Goal: Task Accomplishment & Management: Use online tool/utility

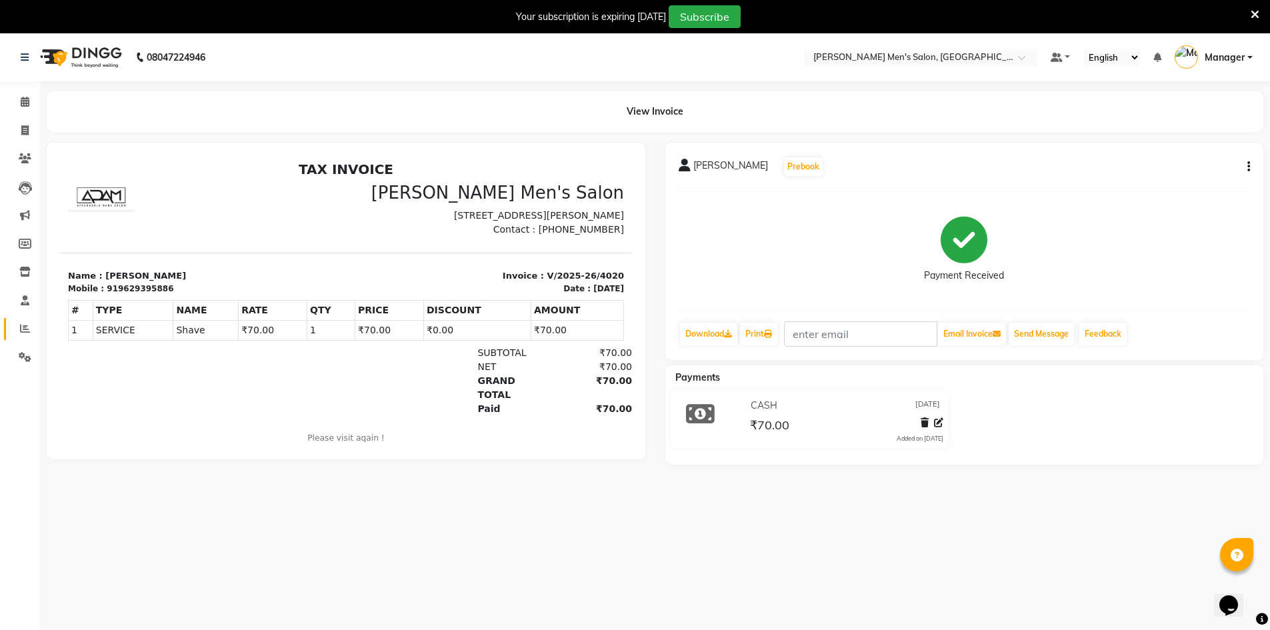
click at [21, 320] on link "Reports" at bounding box center [20, 329] width 32 height 22
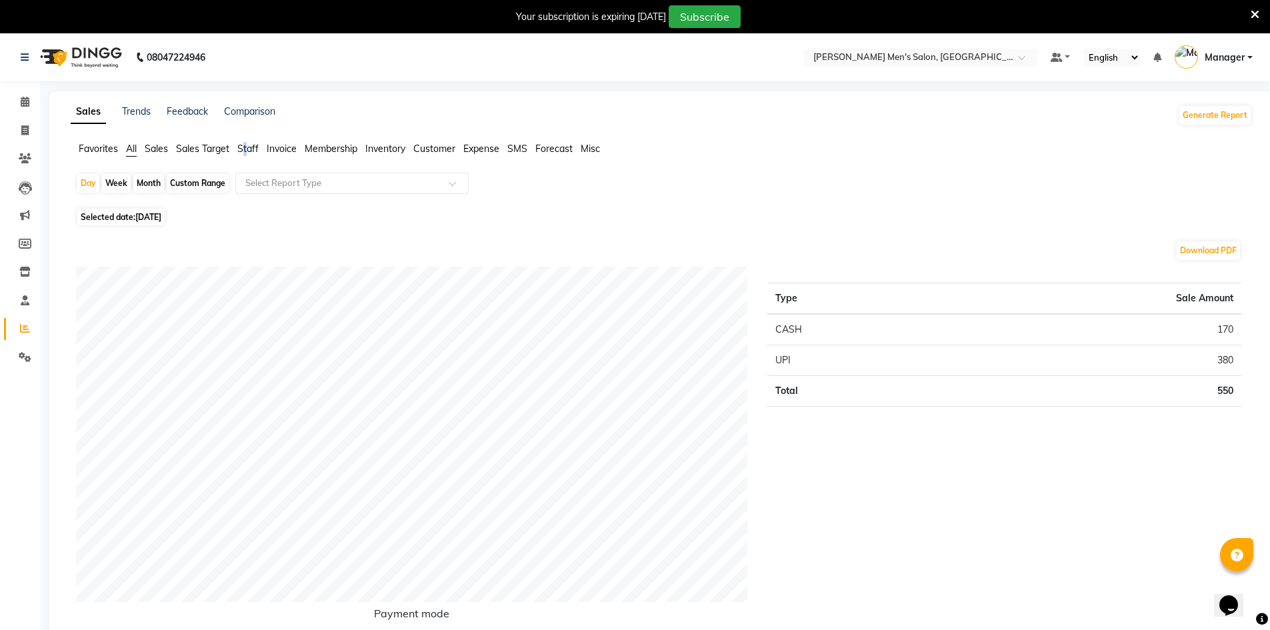
drag, startPoint x: 248, startPoint y: 152, endPoint x: 231, endPoint y: 155, distance: 17.6
click at [239, 157] on div "Favorites All Sales Sales Target Staff Invoice Membership Inventory Customer Ex…" at bounding box center [661, 154] width 1201 height 25
click at [246, 153] on li "Staff" at bounding box center [247, 149] width 21 height 14
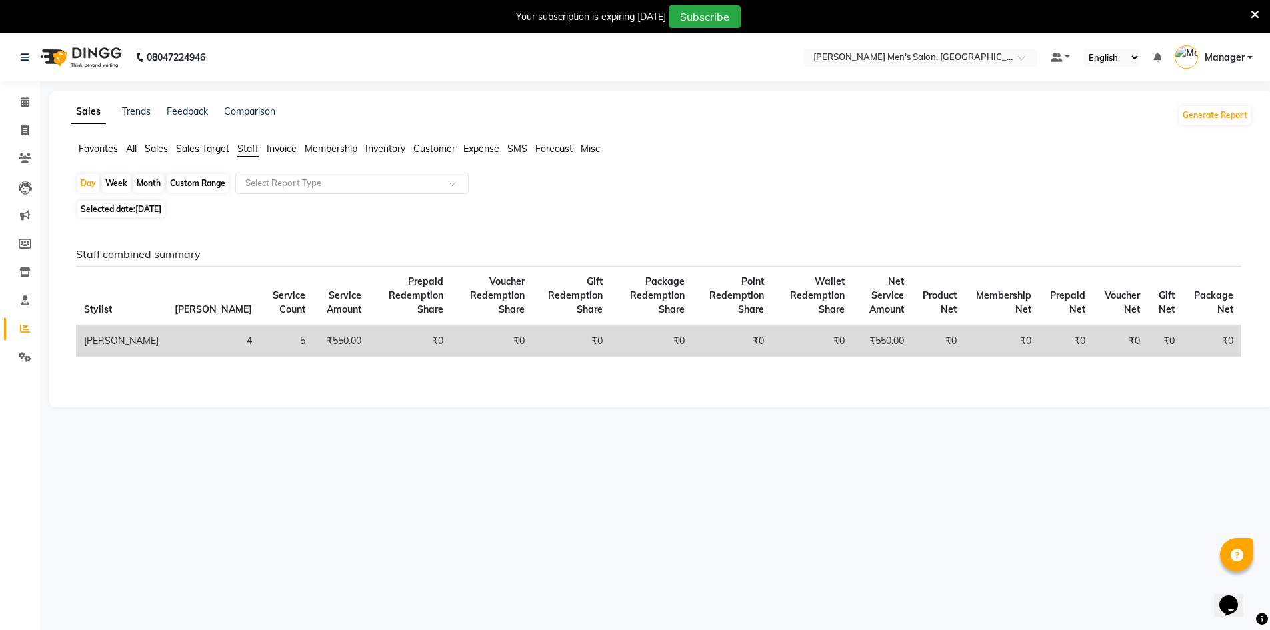
click at [137, 185] on div "Month" at bounding box center [148, 183] width 31 height 19
select select "9"
select select "2025"
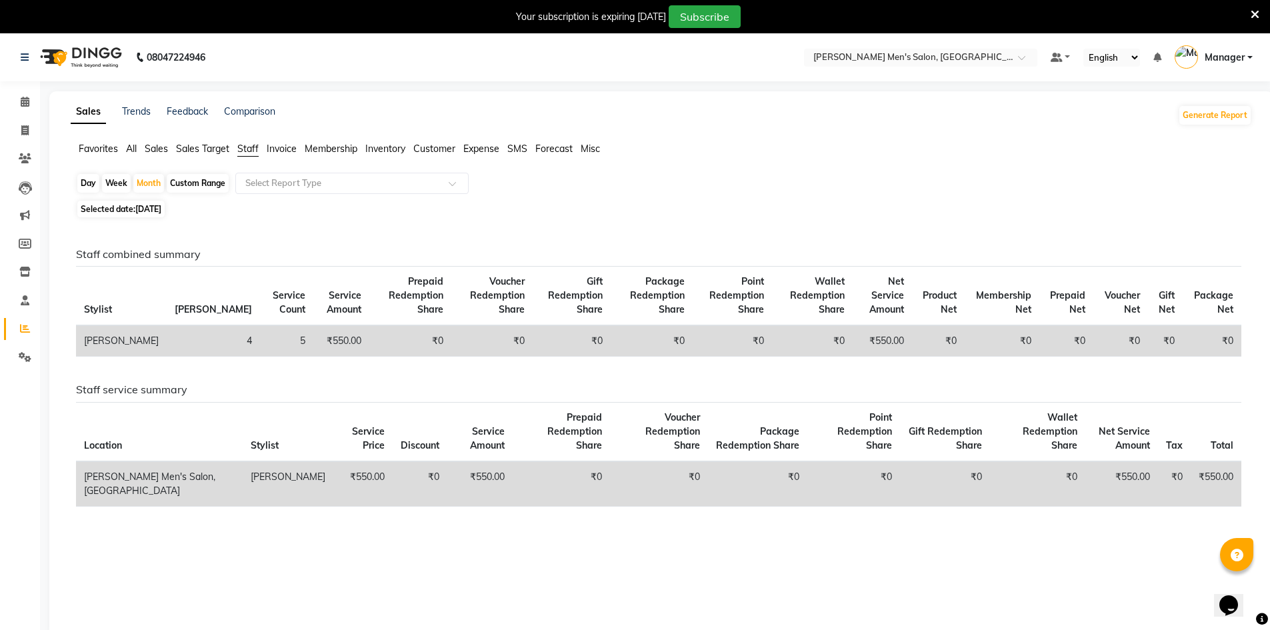
click at [92, 273] on th "Stylist" at bounding box center [121, 296] width 91 height 59
click at [153, 213] on span "[DATE]" at bounding box center [148, 209] width 26 height 10
select select "9"
select select "2025"
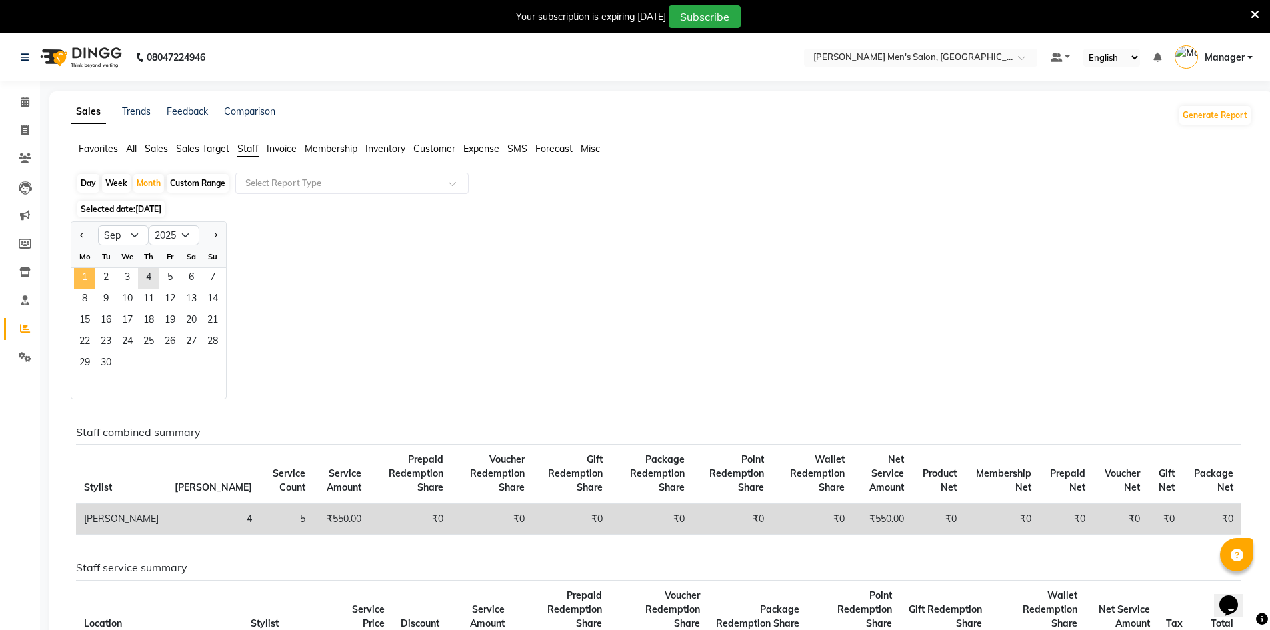
click at [88, 279] on span "1" at bounding box center [84, 278] width 21 height 21
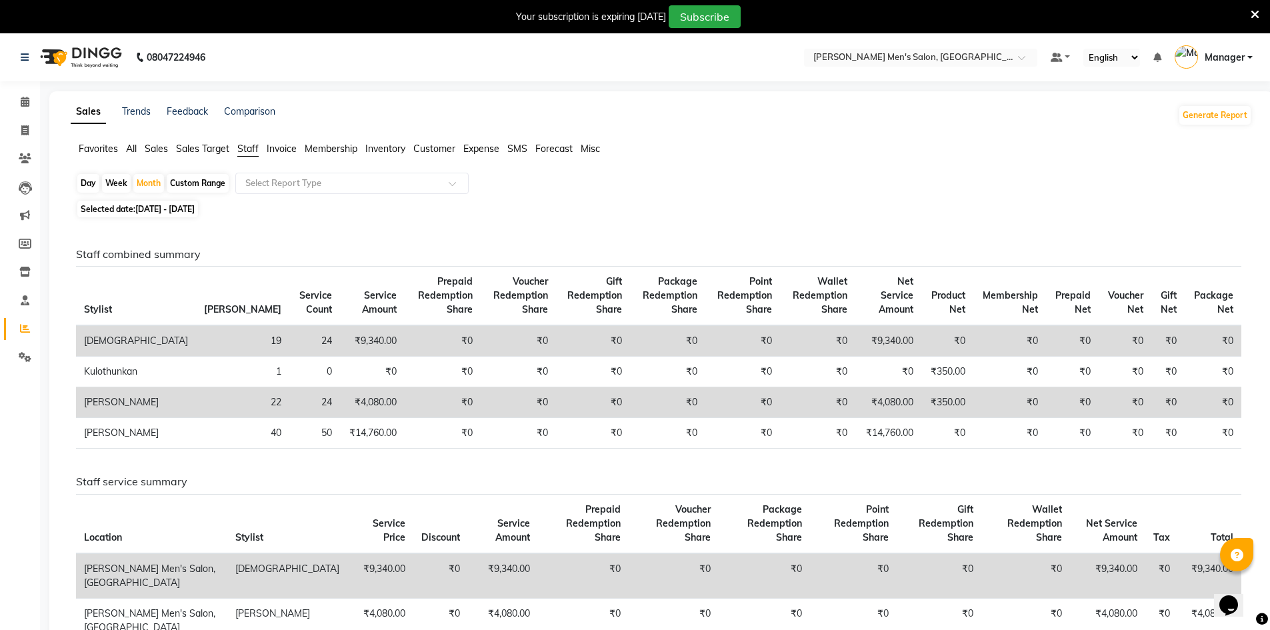
click at [89, 183] on div "Day" at bounding box center [88, 183] width 22 height 19
select select "9"
select select "2025"
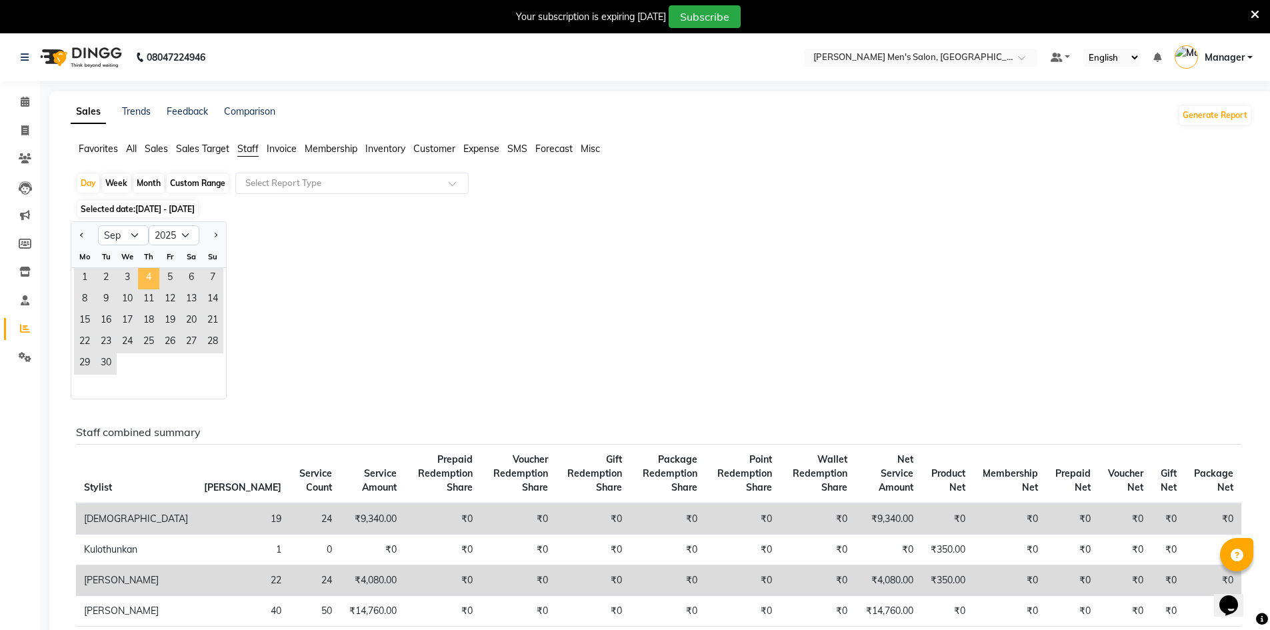
click at [141, 282] on span "4" at bounding box center [148, 278] width 21 height 21
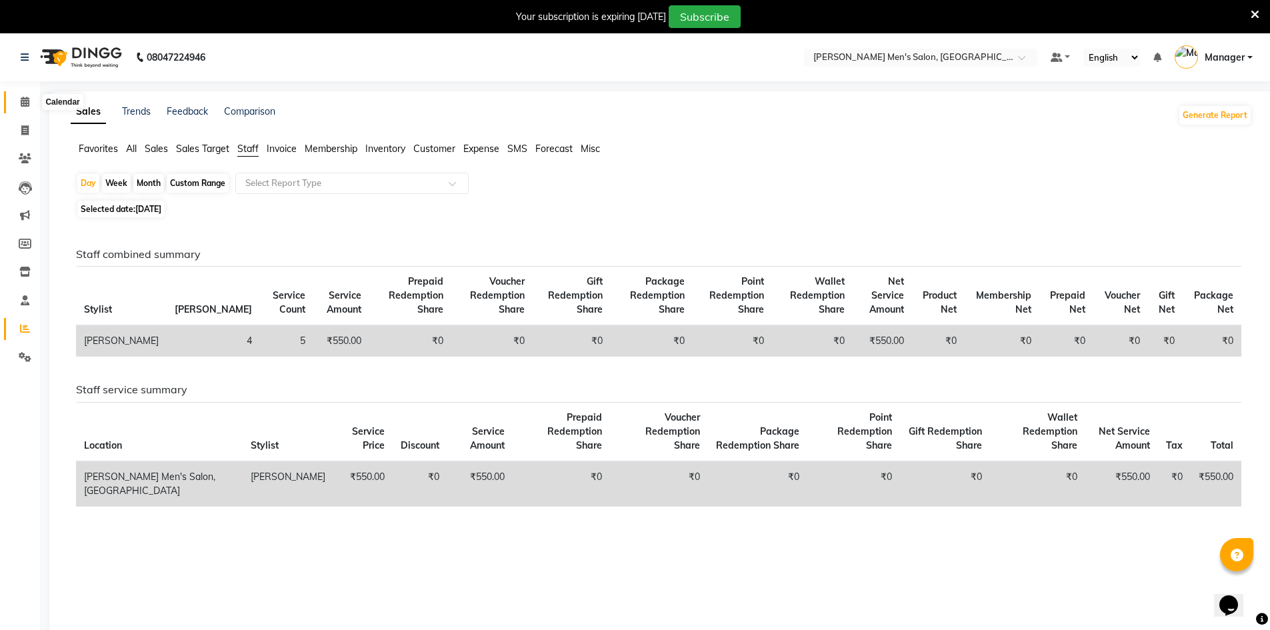
click at [27, 97] on icon at bounding box center [25, 102] width 9 height 10
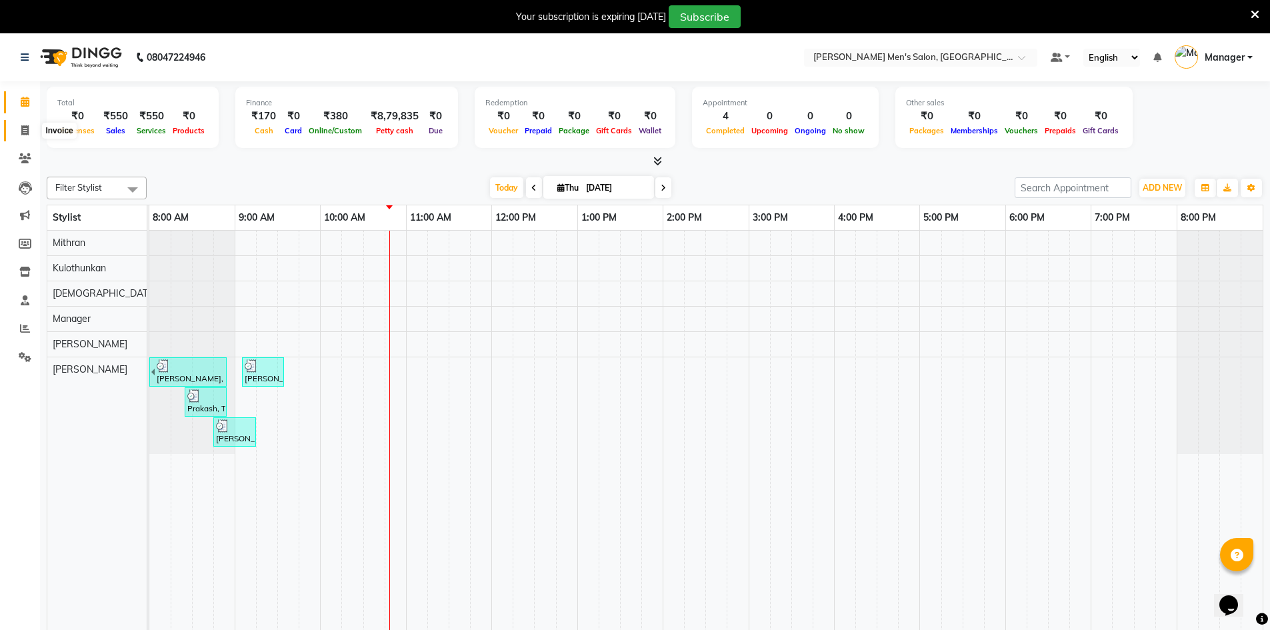
click at [19, 129] on span at bounding box center [24, 130] width 23 height 15
select select "service"
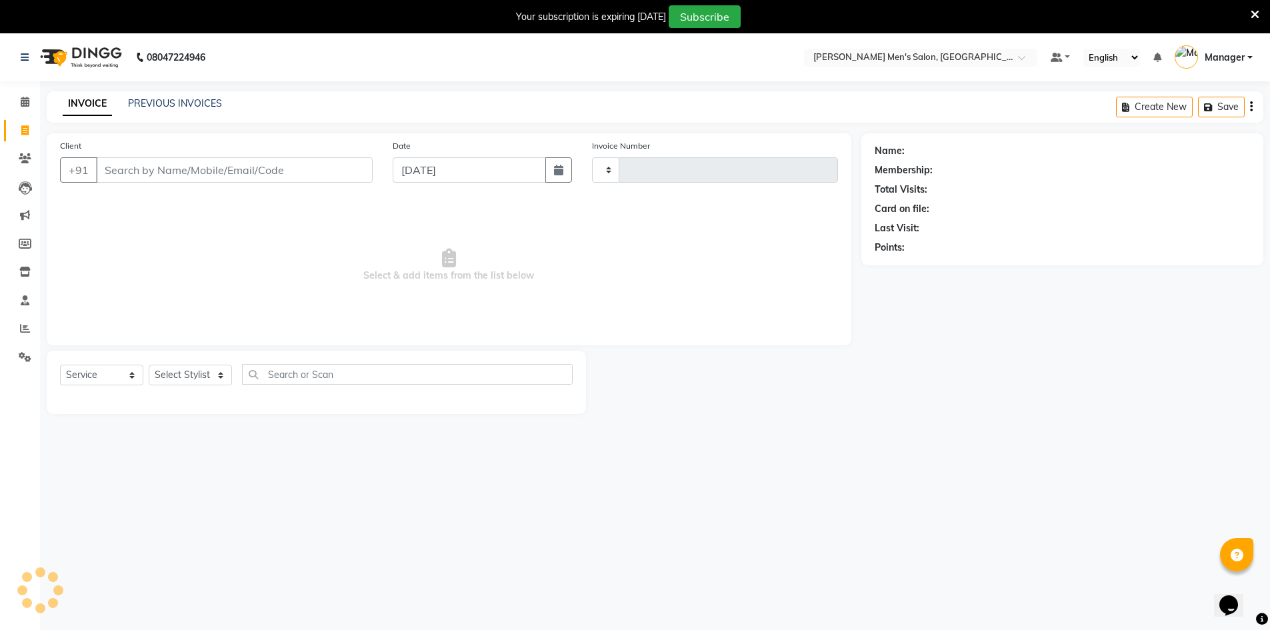
type input "4021"
select select "6913"
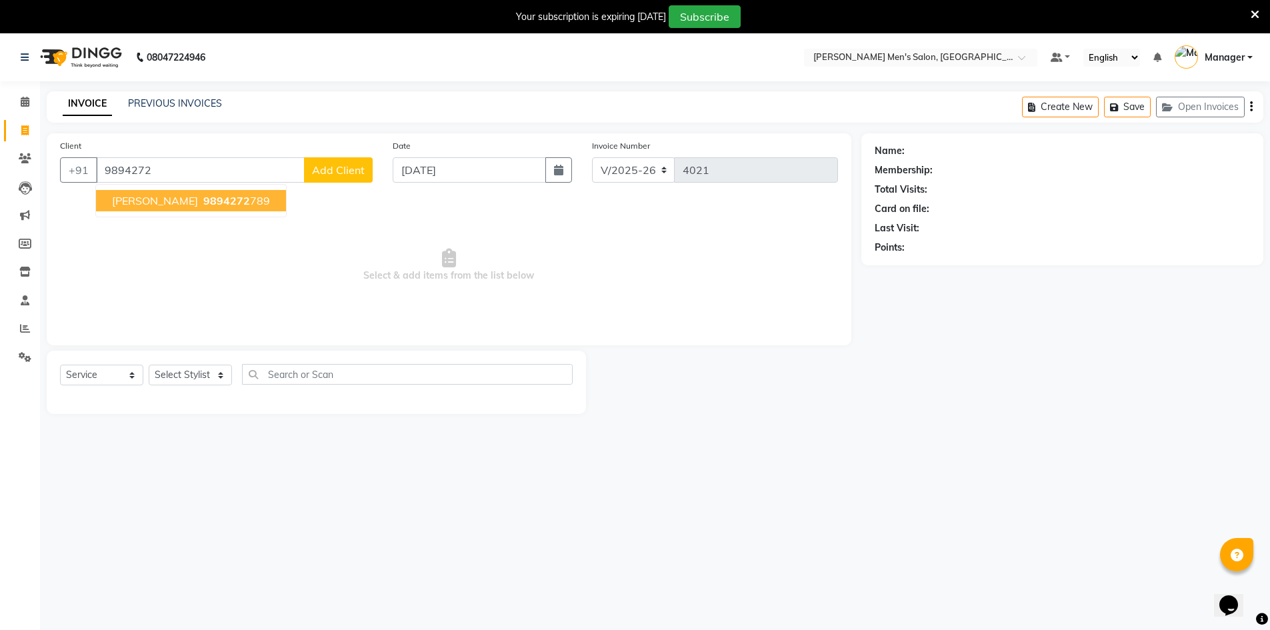
click at [233, 201] on ngb-highlight "9894272 789" at bounding box center [235, 200] width 69 height 13
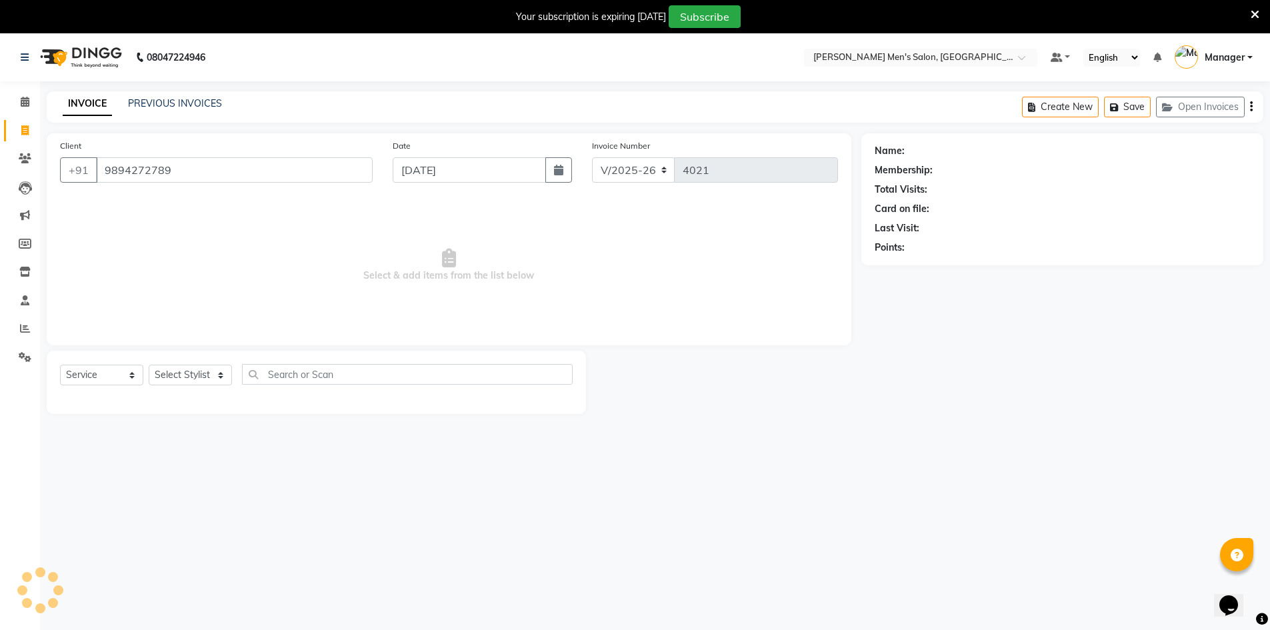
type input "9894272789"
click at [168, 365] on select "Select Stylist [PERSON_NAME] Manager [PERSON_NAME] [PERSON_NAME]" at bounding box center [190, 375] width 83 height 21
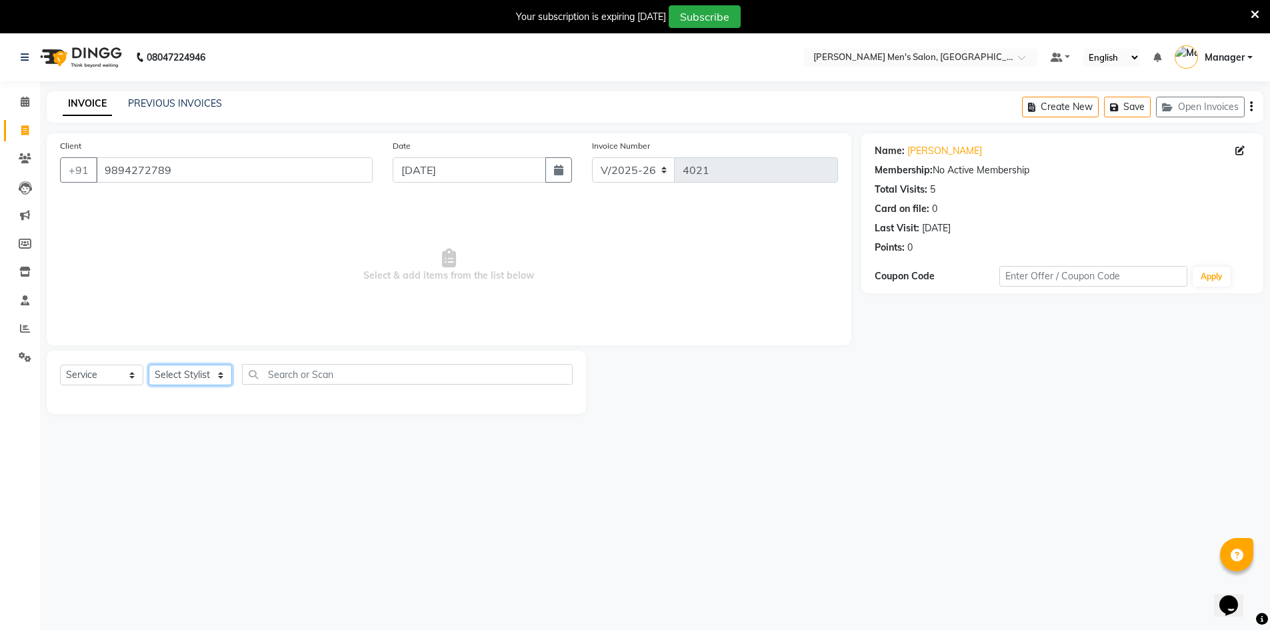
select select "70201"
click at [149, 365] on select "Select Stylist [PERSON_NAME] Manager [PERSON_NAME] [PERSON_NAME]" at bounding box center [190, 375] width 83 height 21
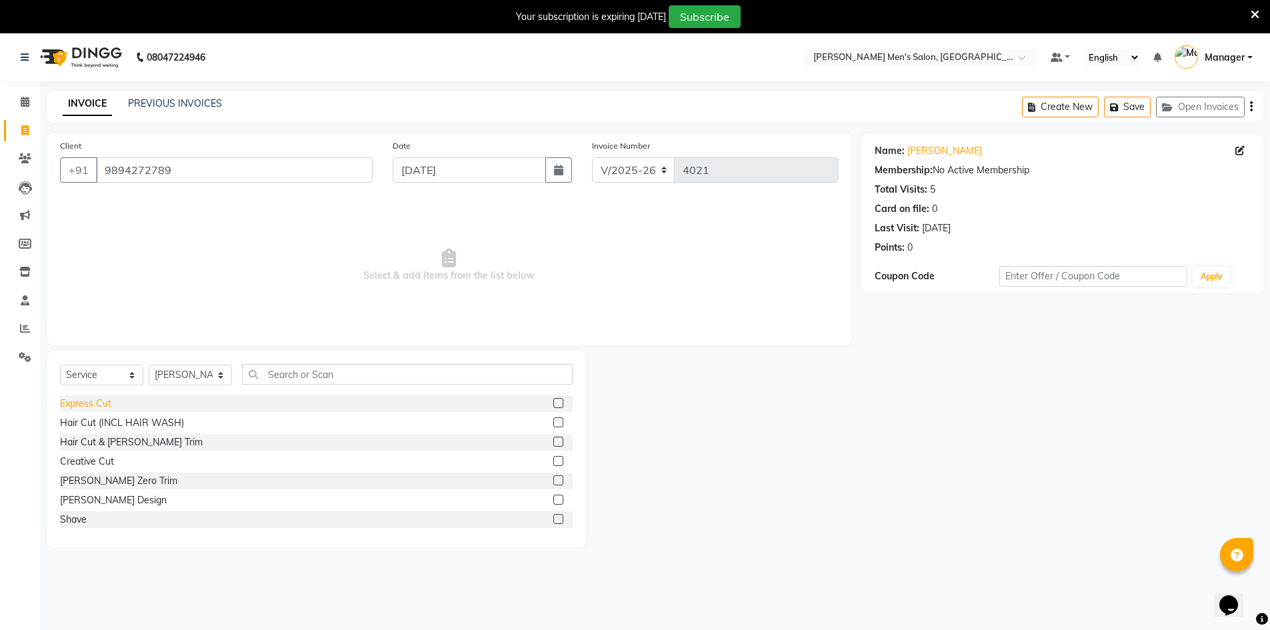
click at [96, 401] on div "Express Cut" at bounding box center [85, 404] width 51 height 14
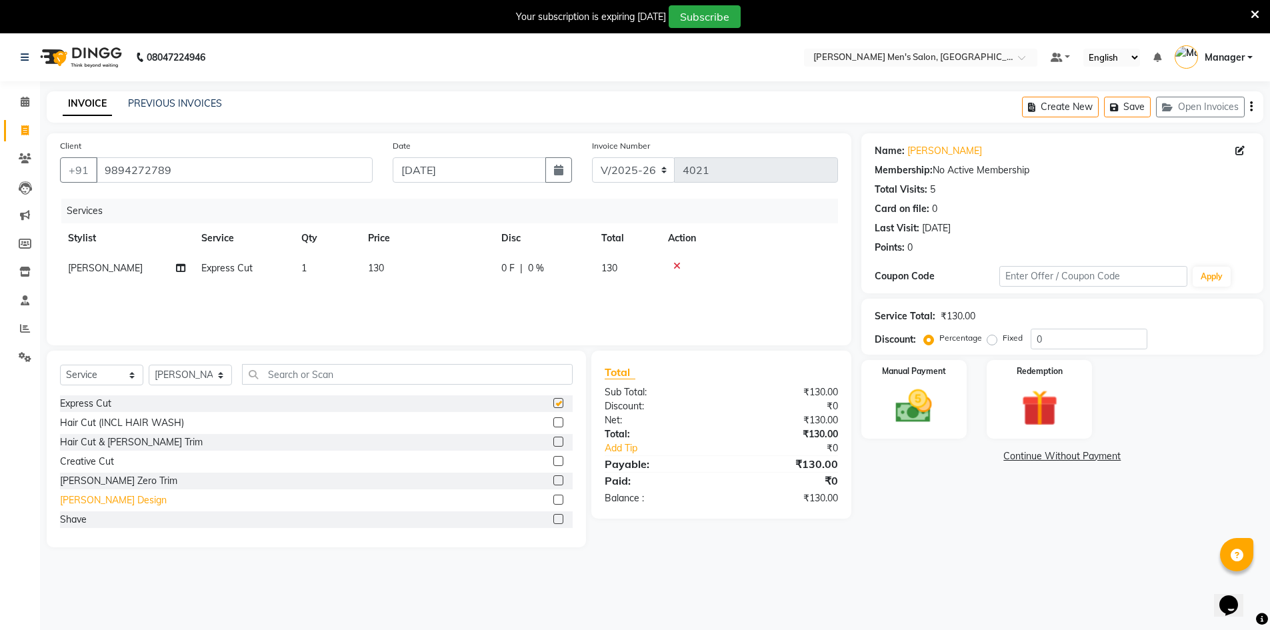
checkbox input "false"
click at [76, 515] on div "Shave" at bounding box center [73, 520] width 27 height 14
checkbox input "false"
click at [963, 316] on div "₹200.00" at bounding box center [958, 316] width 35 height 14
click at [938, 393] on img at bounding box center [913, 406] width 61 height 43
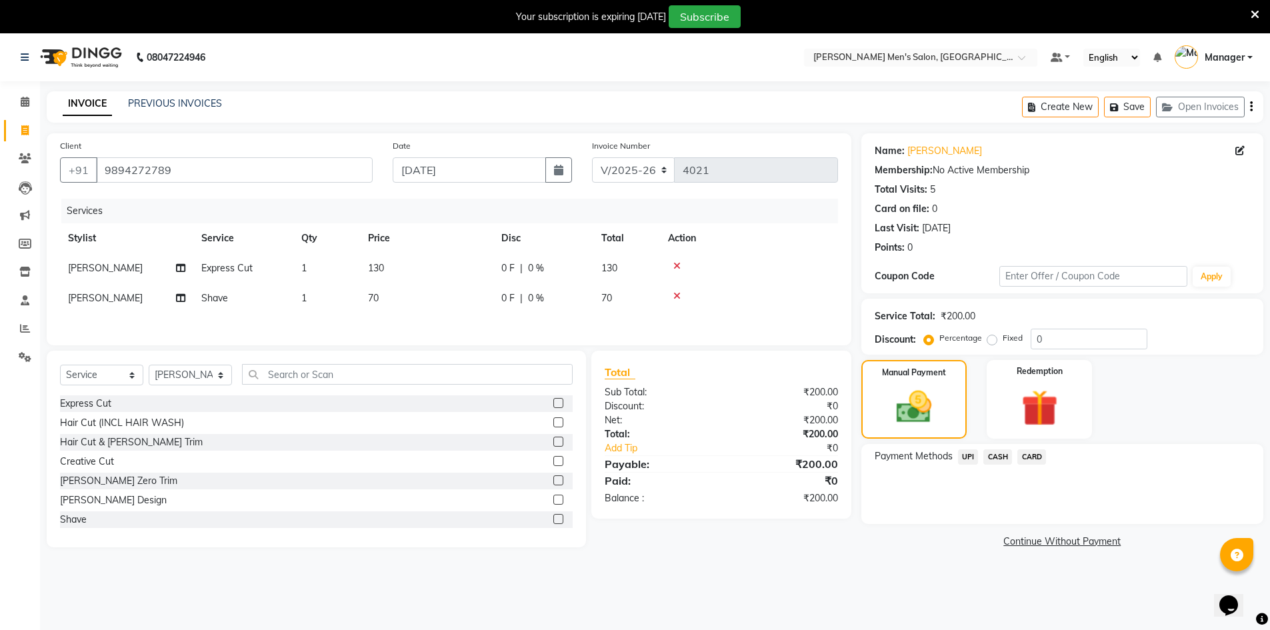
click at [986, 454] on span "CASH" at bounding box center [997, 456] width 29 height 15
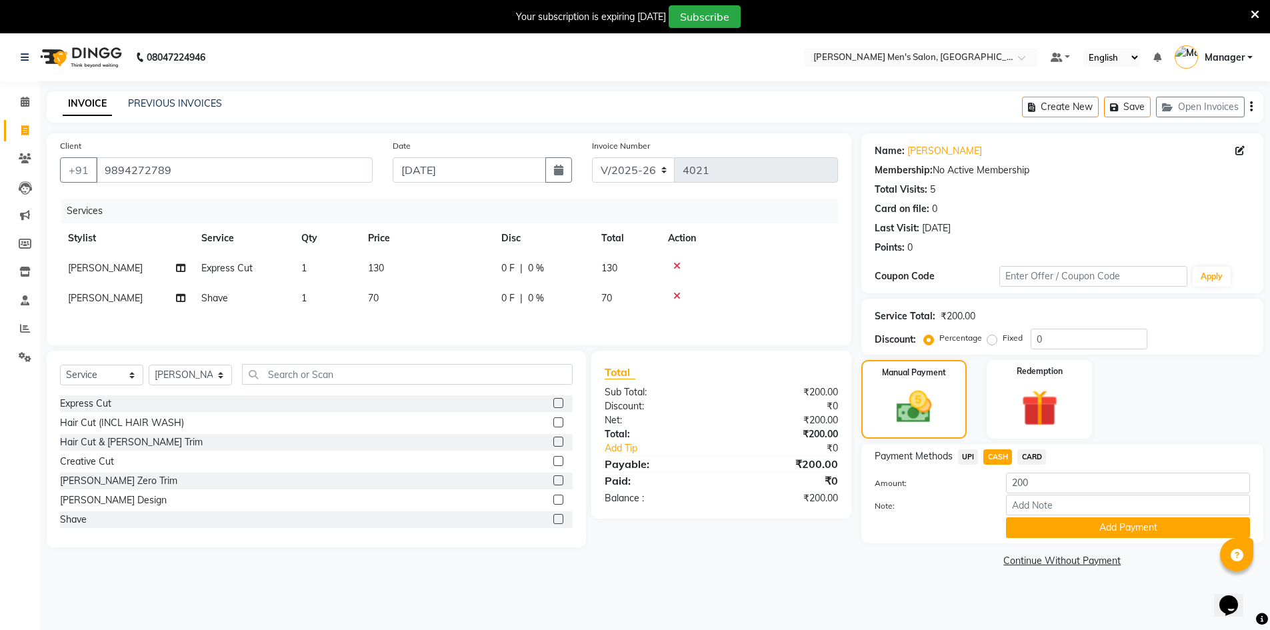
click at [1035, 538] on div "Payment Methods UPI CASH CARD Amount: 200 Note: Add Payment" at bounding box center [1062, 493] width 402 height 99
click at [1035, 533] on button "Add Payment" at bounding box center [1128, 527] width 244 height 21
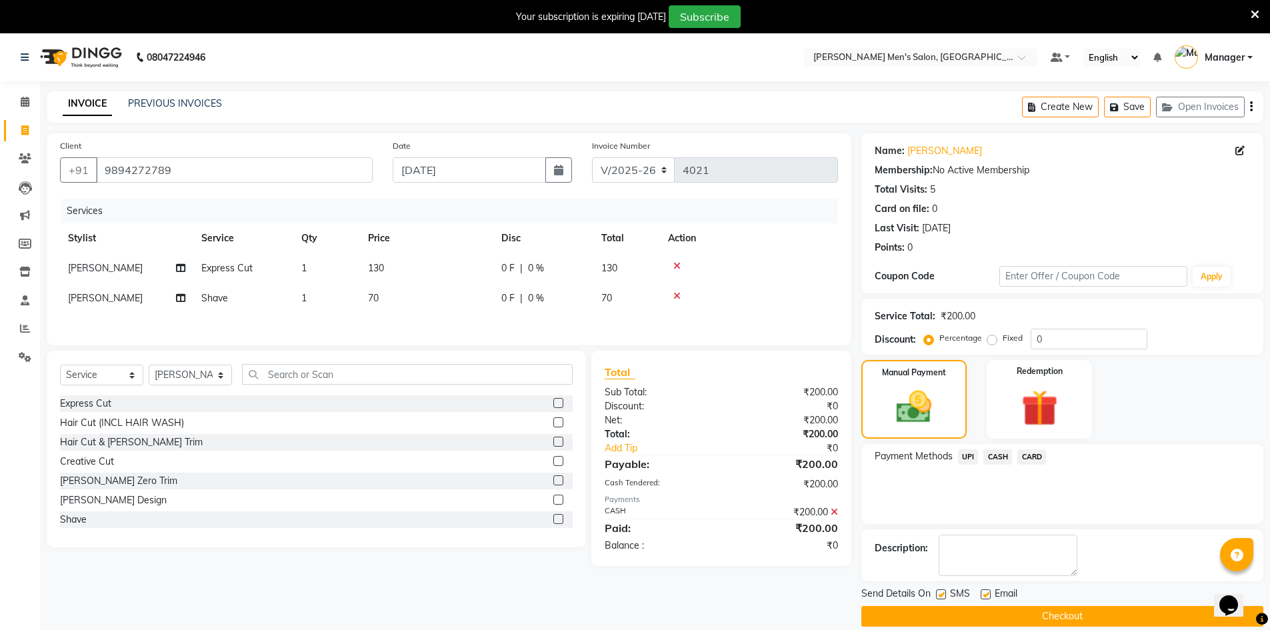
click at [1051, 617] on button "Checkout" at bounding box center [1062, 616] width 402 height 21
